Goal: Task Accomplishment & Management: Manage account settings

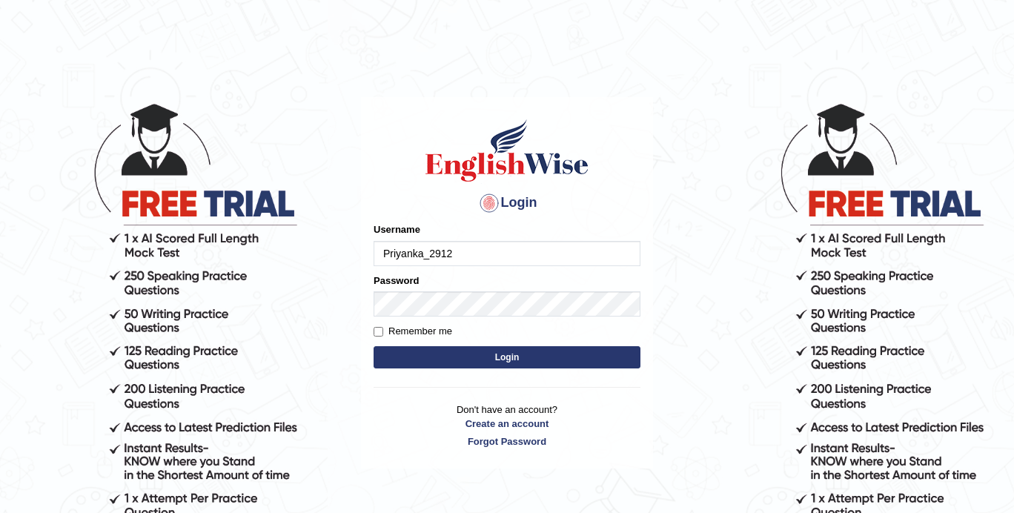
type input "Priyanka_2912"
click at [380, 331] on input "Remember me" at bounding box center [379, 332] width 10 height 10
checkbox input "true"
click at [400, 350] on button "Login" at bounding box center [507, 357] width 267 height 22
